Goal: Task Accomplishment & Management: Manage account settings

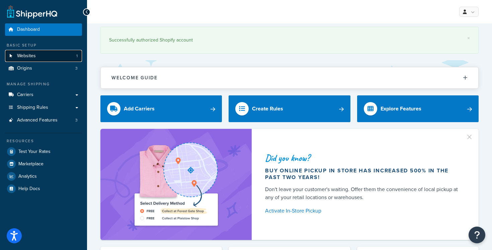
click at [56, 56] on link "Websites 1" at bounding box center [43, 56] width 77 height 12
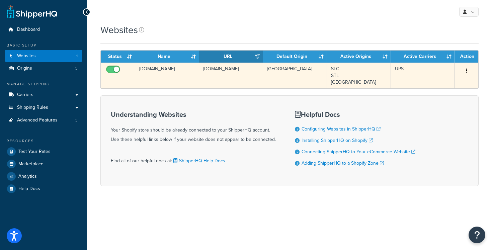
click at [175, 74] on td "[DOMAIN_NAME]" at bounding box center [167, 76] width 64 height 26
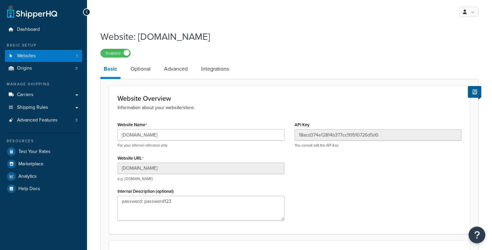
select select "130783"
click at [55, 65] on link "Origins 3" at bounding box center [43, 68] width 77 height 12
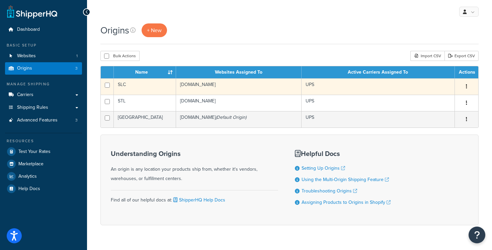
click at [251, 85] on td "[DOMAIN_NAME]" at bounding box center [238, 86] width 125 height 16
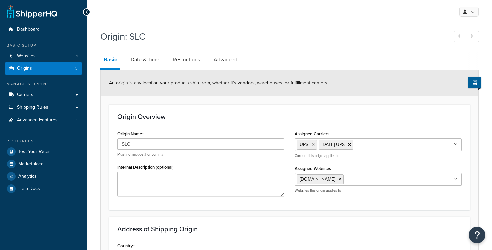
select select "44"
click at [135, 60] on link "Date & Time" at bounding box center [144, 60] width 35 height 16
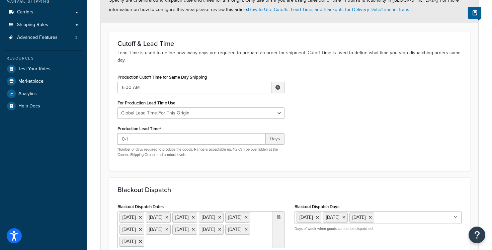
scroll to position [7, 0]
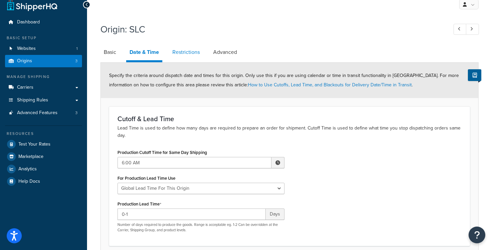
click at [173, 55] on link "Restrictions" at bounding box center [186, 52] width 34 height 16
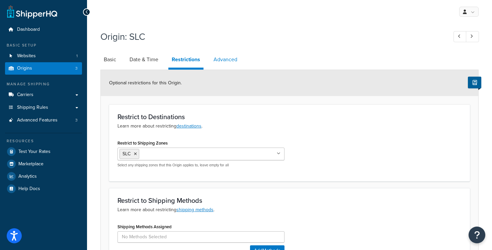
click at [217, 63] on link "Advanced" at bounding box center [225, 60] width 30 height 16
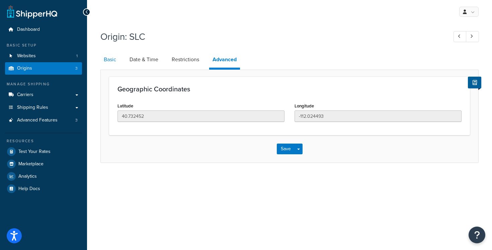
click at [114, 64] on link "Basic" at bounding box center [109, 60] width 19 height 16
select select "44"
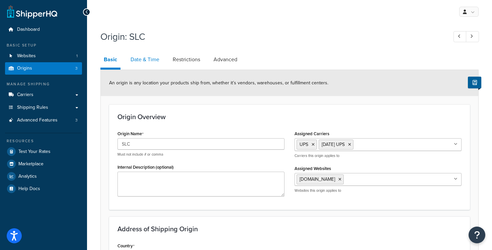
click at [146, 57] on link "Date & Time" at bounding box center [144, 60] width 35 height 16
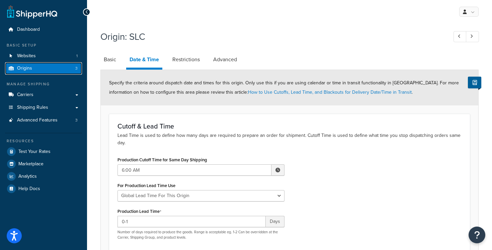
click at [53, 71] on link "Origins 3" at bounding box center [43, 68] width 77 height 12
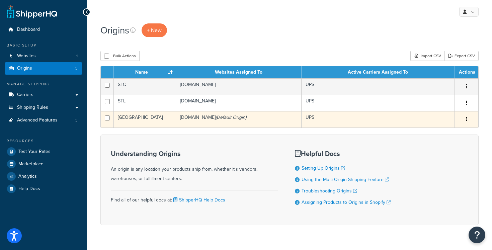
click at [157, 116] on td "[GEOGRAPHIC_DATA]" at bounding box center [145, 119] width 62 height 16
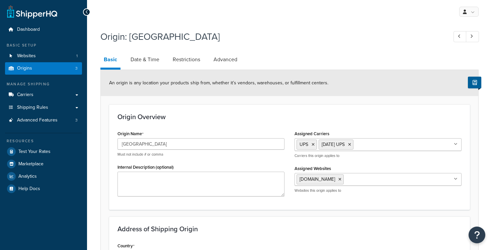
select select "33"
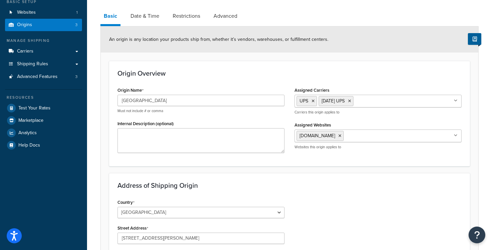
scroll to position [4, 0]
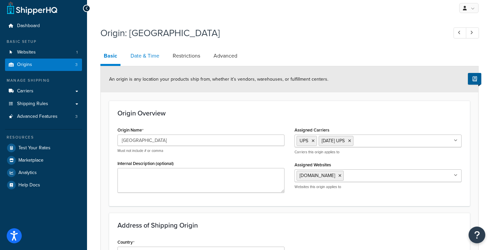
click at [144, 55] on link "Date & Time" at bounding box center [144, 56] width 35 height 16
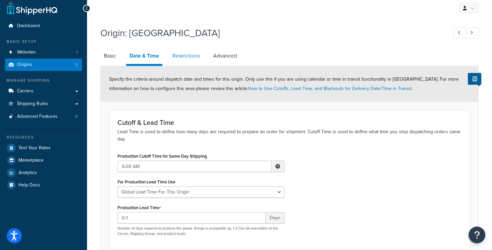
click at [188, 55] on link "Restrictions" at bounding box center [186, 56] width 34 height 16
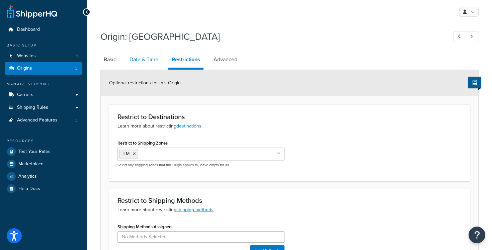
click at [135, 55] on link "Date & Time" at bounding box center [143, 60] width 35 height 16
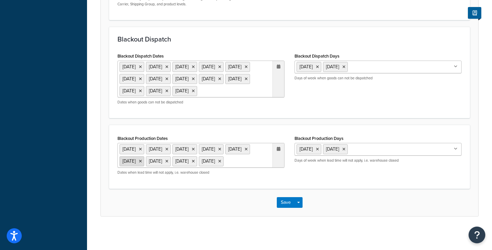
scroll to position [269, 0]
